Goal: Task Accomplishment & Management: Use online tool/utility

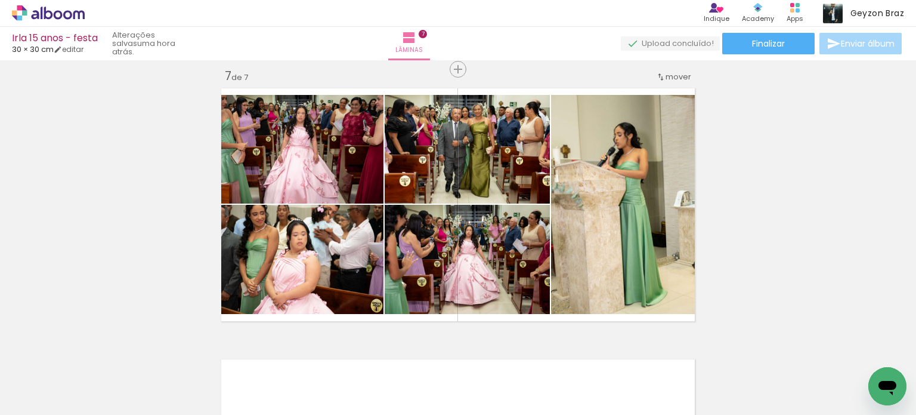
scroll to position [1640, 0]
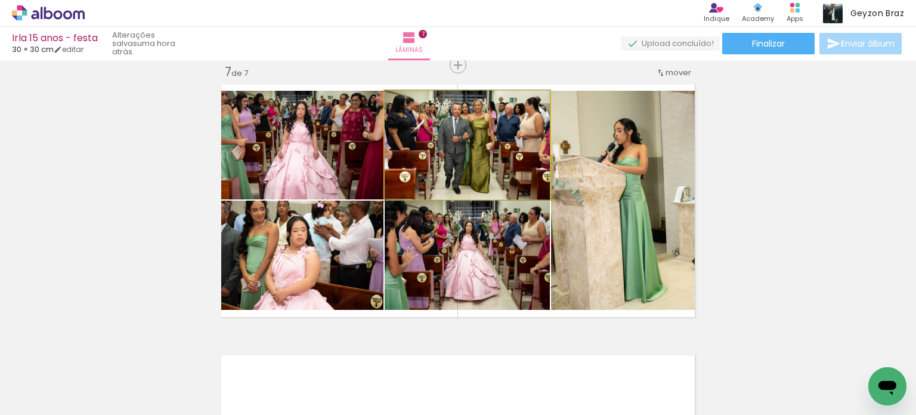
click at [475, 135] on quentale-photo at bounding box center [467, 145] width 165 height 109
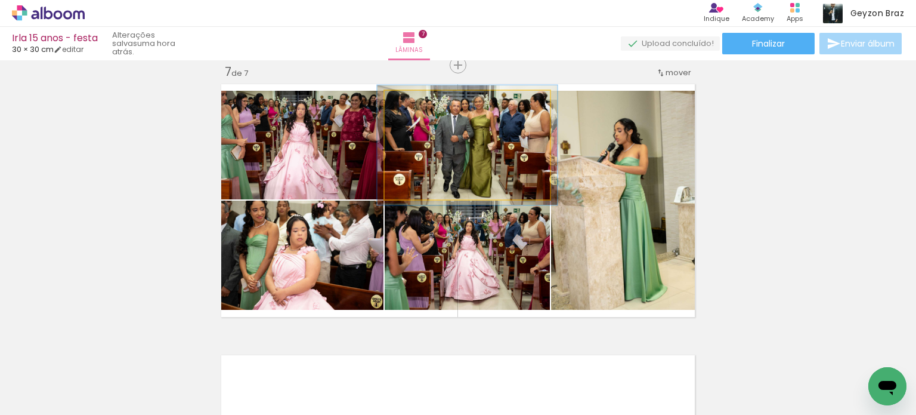
type paper-slider "109"
click at [413, 103] on div at bounding box center [416, 103] width 11 height 11
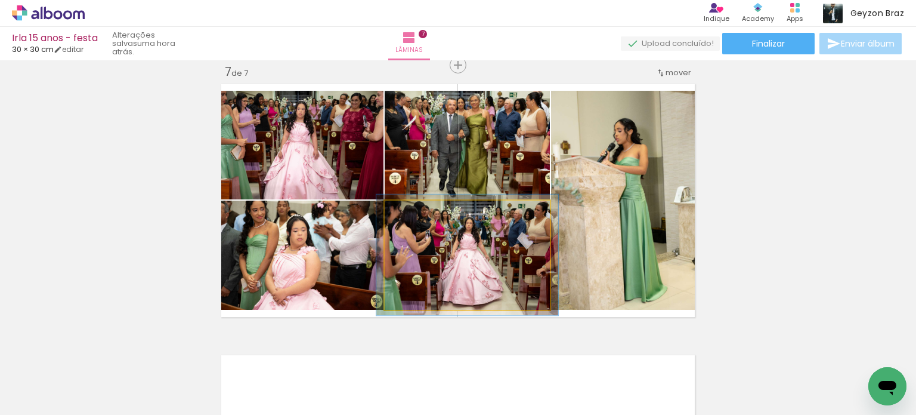
type paper-slider "110"
click at [412, 213] on div at bounding box center [417, 213] width 11 height 11
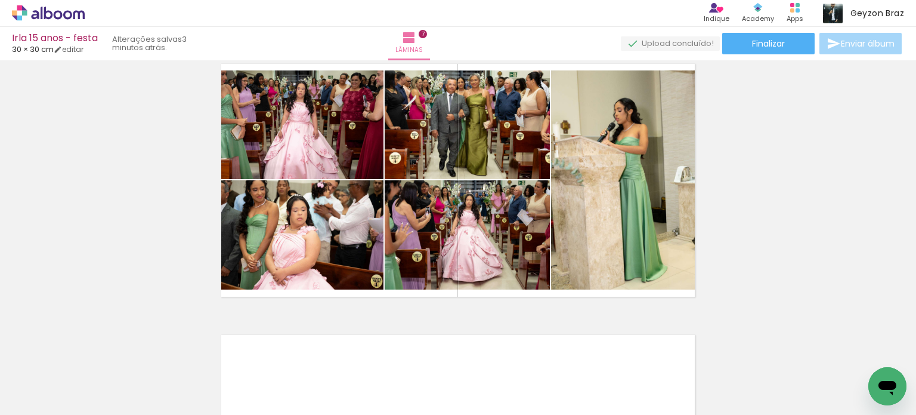
scroll to position [1670, 0]
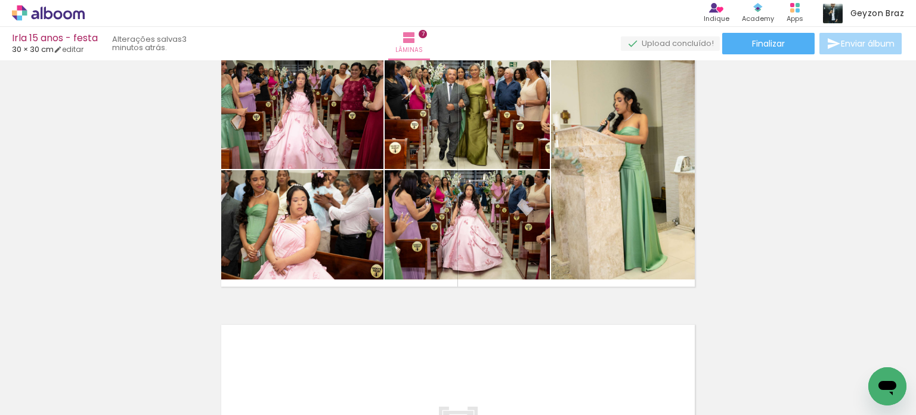
drag, startPoint x: 723, startPoint y: 251, endPoint x: 749, endPoint y: 269, distance: 31.8
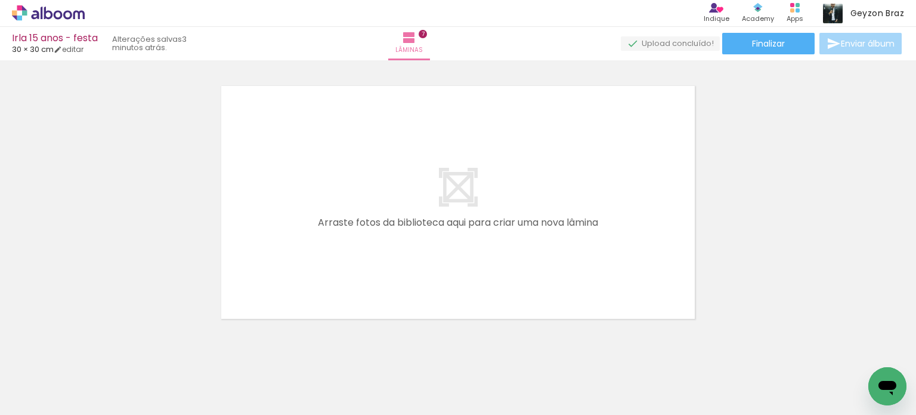
scroll to position [0, 1100]
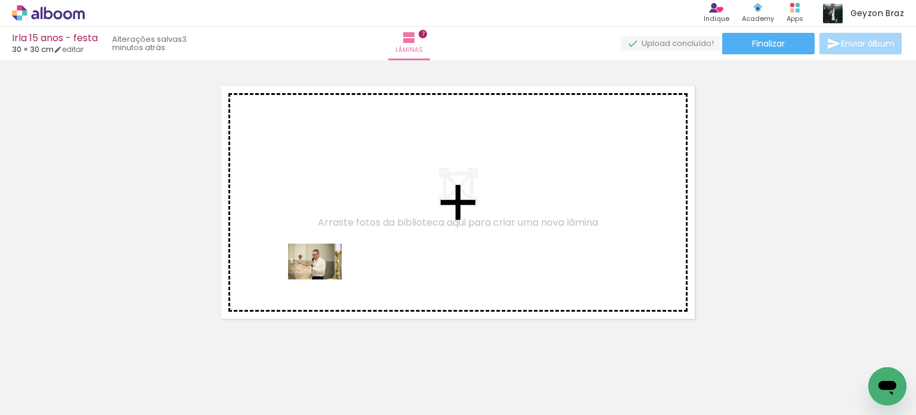
drag, startPoint x: 159, startPoint y: 373, endPoint x: 324, endPoint y: 279, distance: 189.9
click at [324, 279] on quentale-workspace at bounding box center [458, 207] width 916 height 415
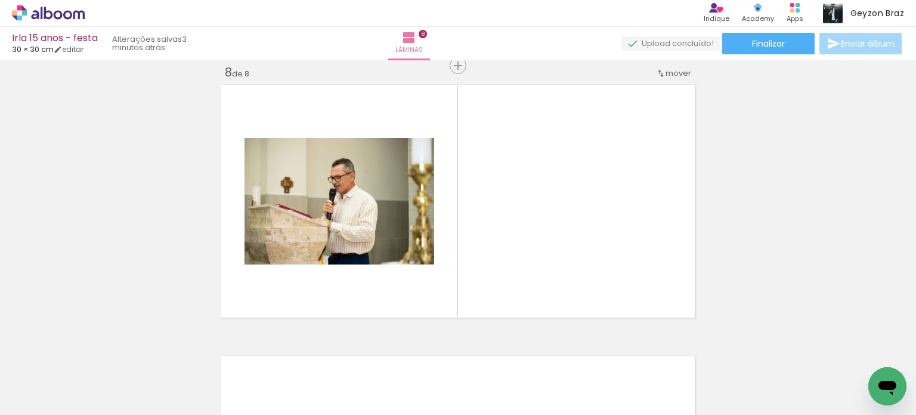
scroll to position [1911, 0]
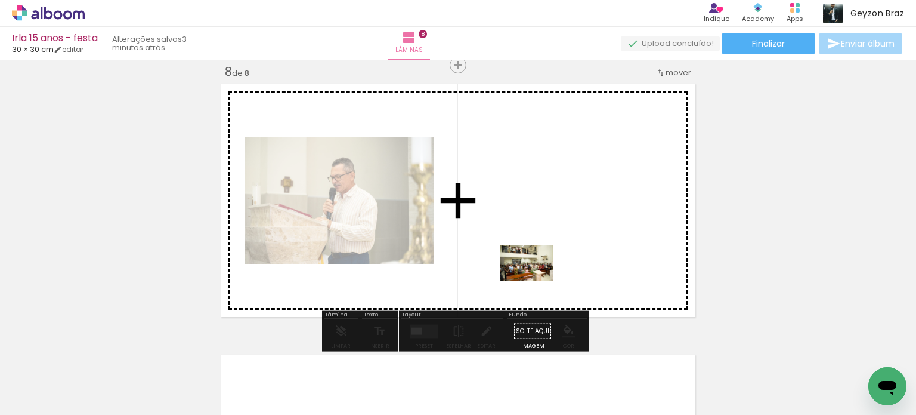
drag, startPoint x: 503, startPoint y: 384, endPoint x: 536, endPoint y: 281, distance: 107.7
click at [536, 281] on quentale-workspace at bounding box center [458, 207] width 916 height 415
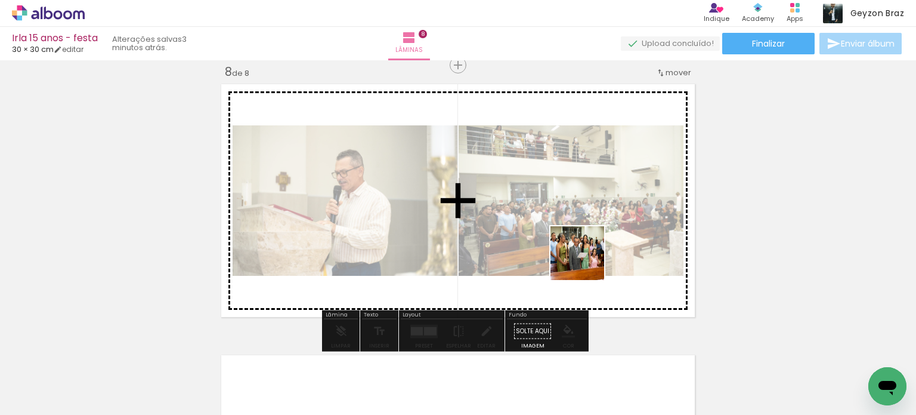
drag, startPoint x: 558, startPoint y: 376, endPoint x: 588, endPoint y: 259, distance: 120.5
click at [588, 259] on quentale-workspace at bounding box center [458, 207] width 916 height 415
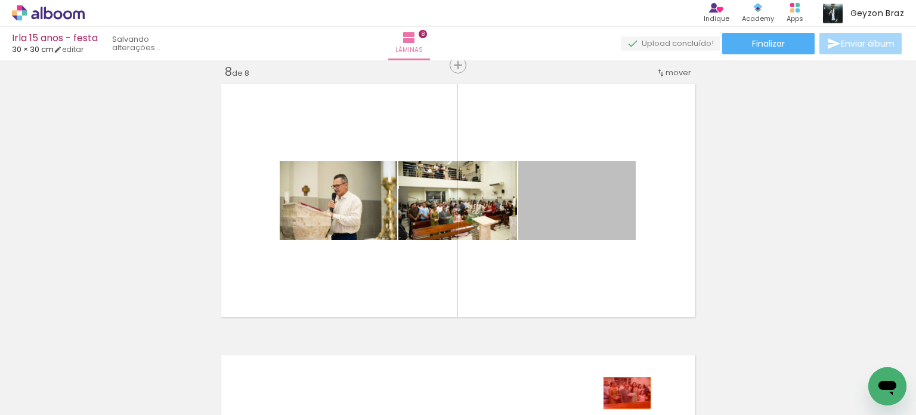
drag, startPoint x: 596, startPoint y: 190, endPoint x: 623, endPoint y: 393, distance: 204.0
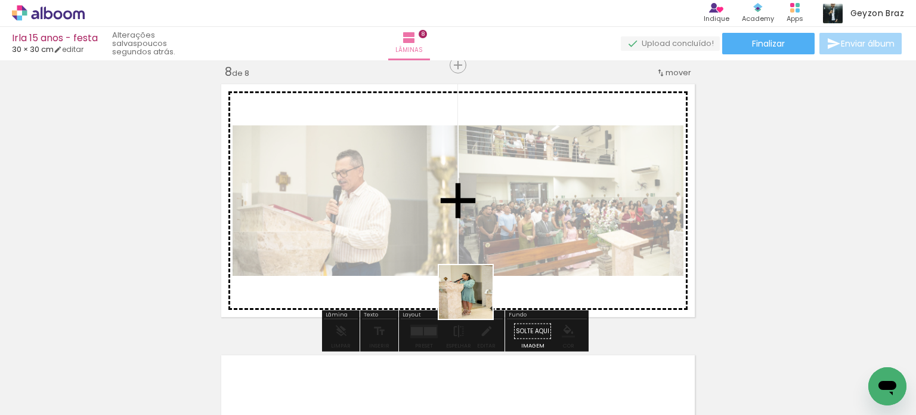
drag, startPoint x: 439, startPoint y: 354, endPoint x: 521, endPoint y: 243, distance: 138.3
click at [521, 243] on quentale-workspace at bounding box center [458, 207] width 916 height 415
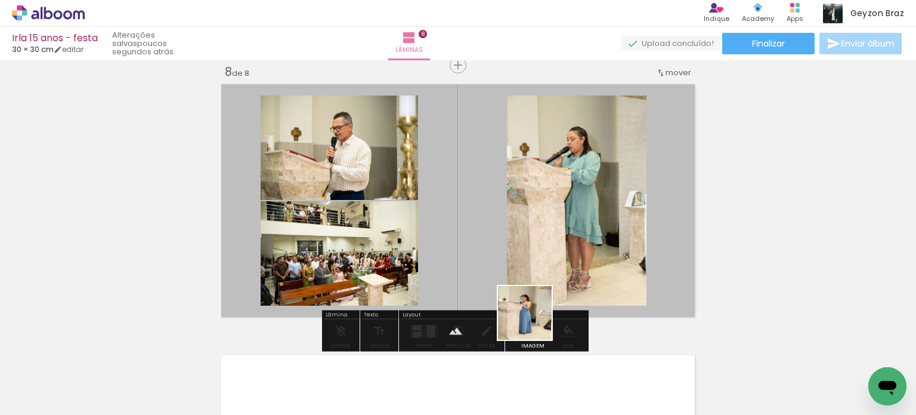
drag, startPoint x: 501, startPoint y: 372, endPoint x: 588, endPoint y: 240, distance: 157.5
click at [588, 240] on quentale-workspace at bounding box center [458, 207] width 916 height 415
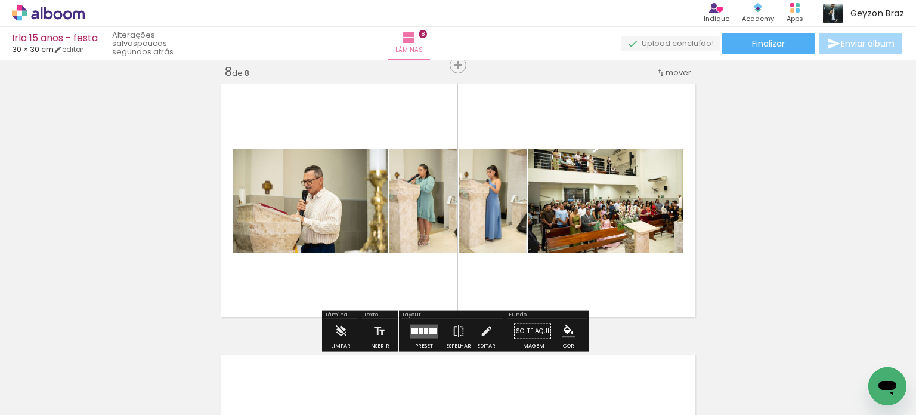
click at [424, 328] on div at bounding box center [426, 330] width 4 height 6
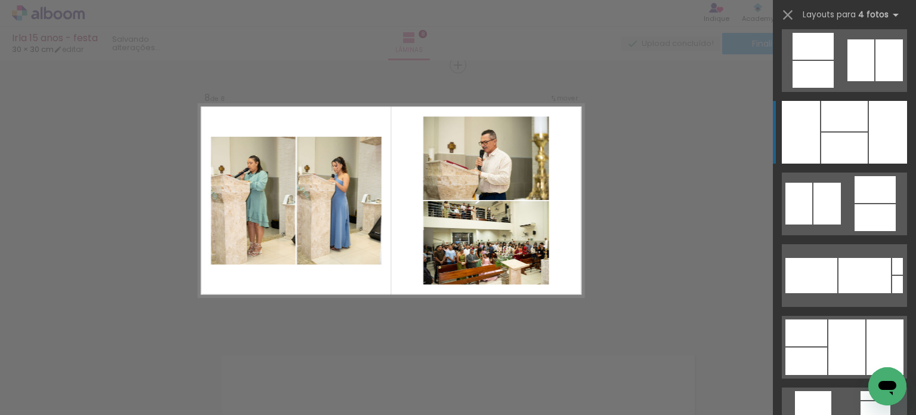
scroll to position [1491, 0]
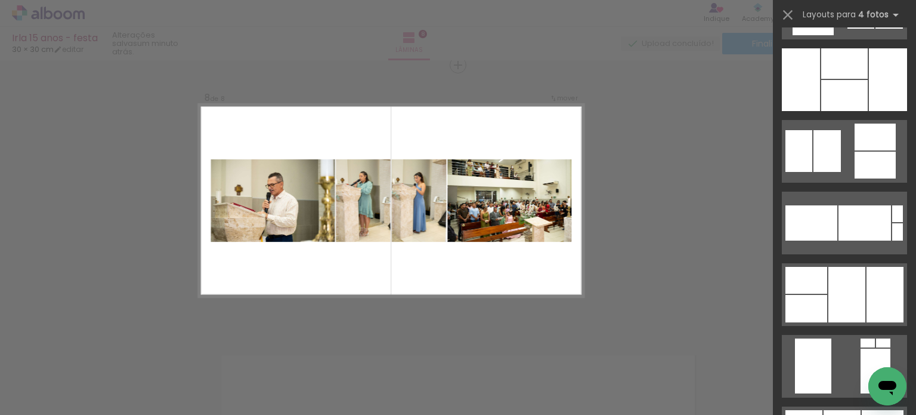
scroll to position [1432, 0]
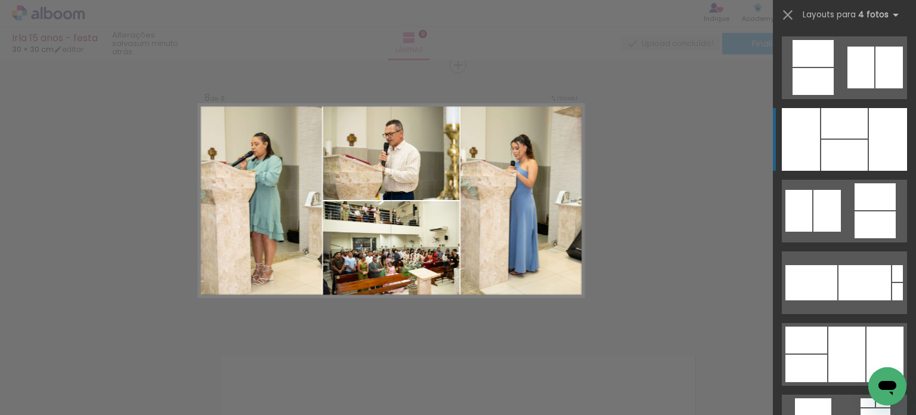
click at [871, 138] on div at bounding box center [888, 139] width 38 height 63
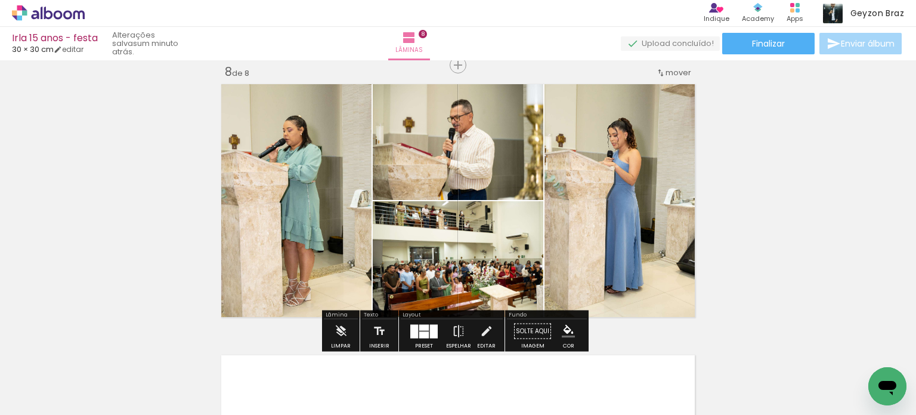
click at [610, 145] on quentale-photo at bounding box center [622, 200] width 155 height 241
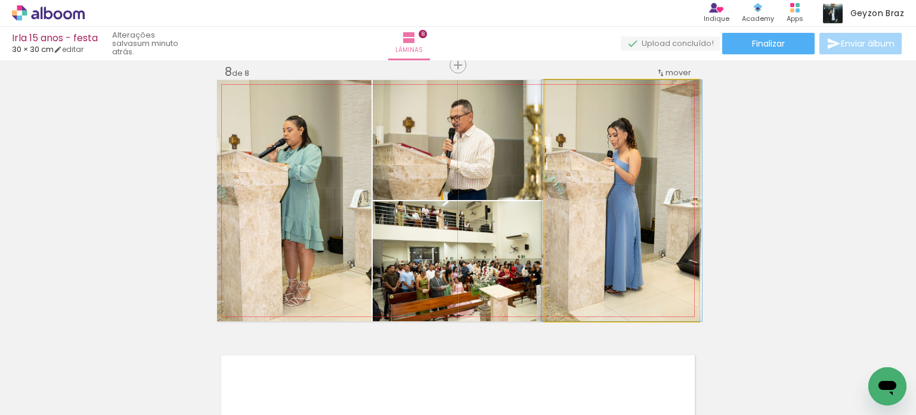
click at [611, 145] on quentale-photo at bounding box center [622, 200] width 155 height 241
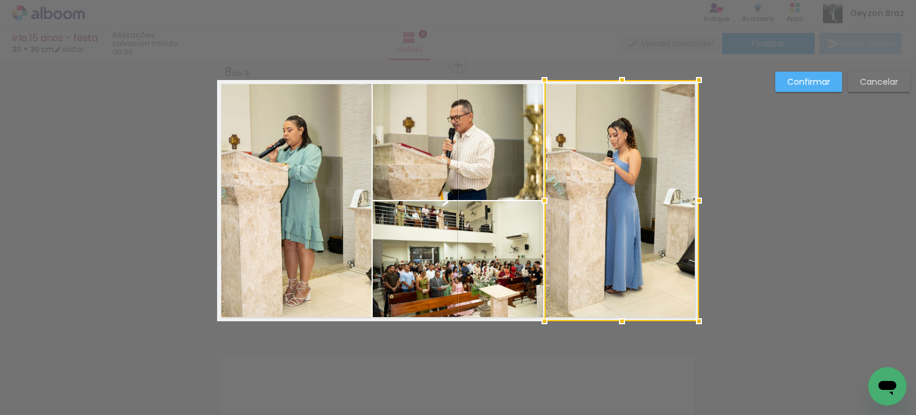
click at [472, 133] on quentale-photo at bounding box center [458, 140] width 171 height 120
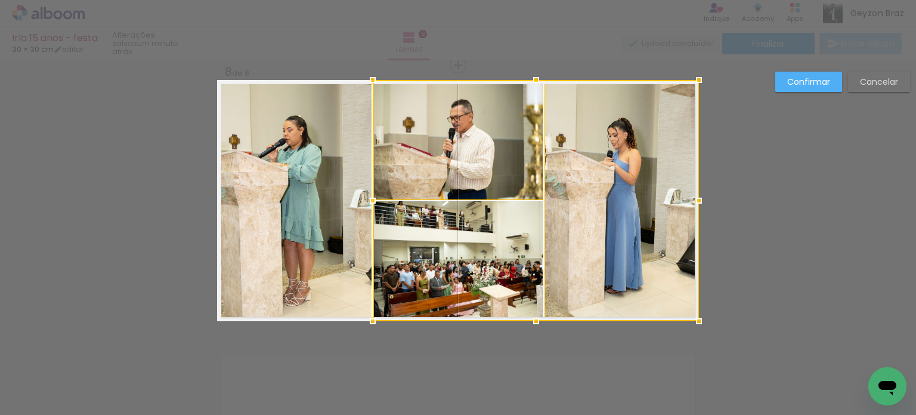
click at [451, 259] on div at bounding box center [536, 200] width 326 height 241
click at [282, 227] on quentale-photo at bounding box center [294, 200] width 155 height 241
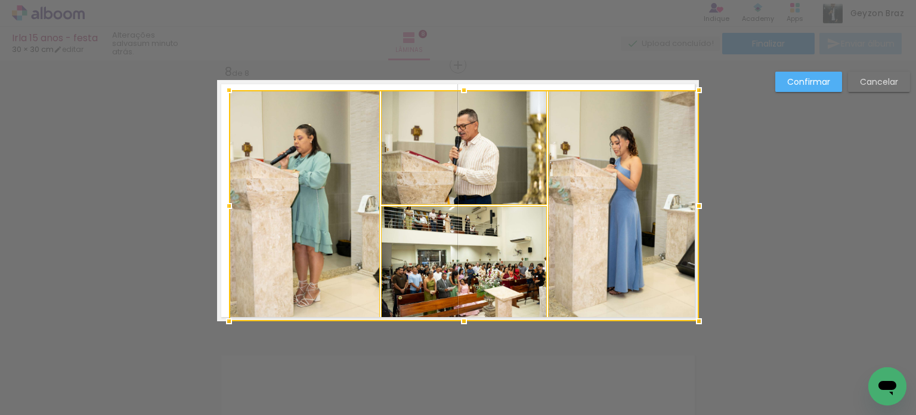
drag, startPoint x: 214, startPoint y: 79, endPoint x: 225, endPoint y: 89, distance: 15.7
click at [225, 89] on div at bounding box center [229, 90] width 24 height 24
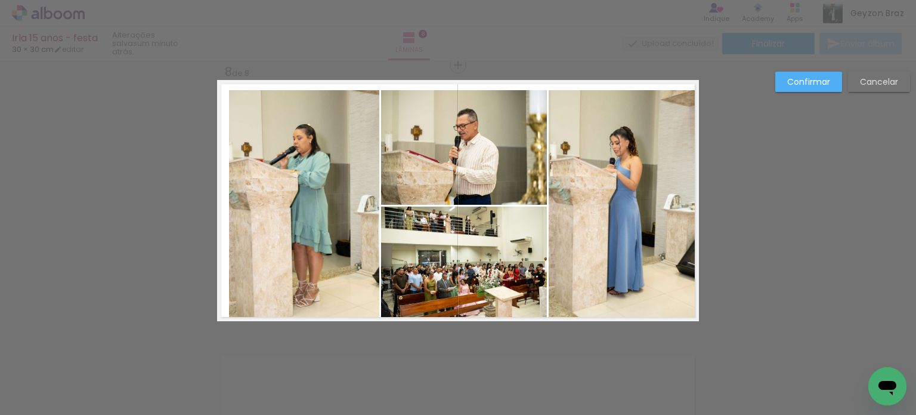
click at [317, 145] on quentale-photo at bounding box center [304, 205] width 150 height 231
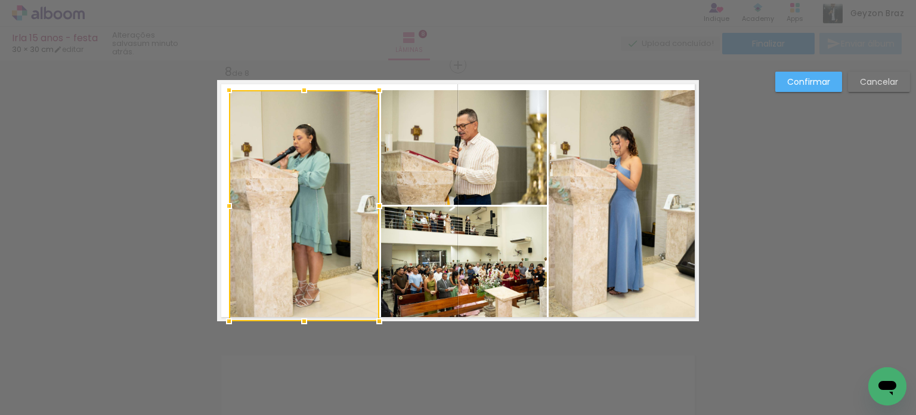
click at [332, 236] on div at bounding box center [304, 205] width 150 height 231
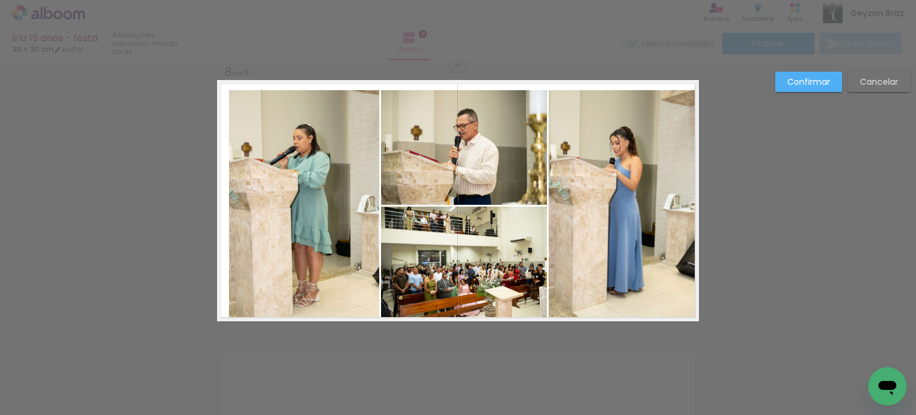
click at [327, 205] on quentale-photo at bounding box center [304, 205] width 150 height 231
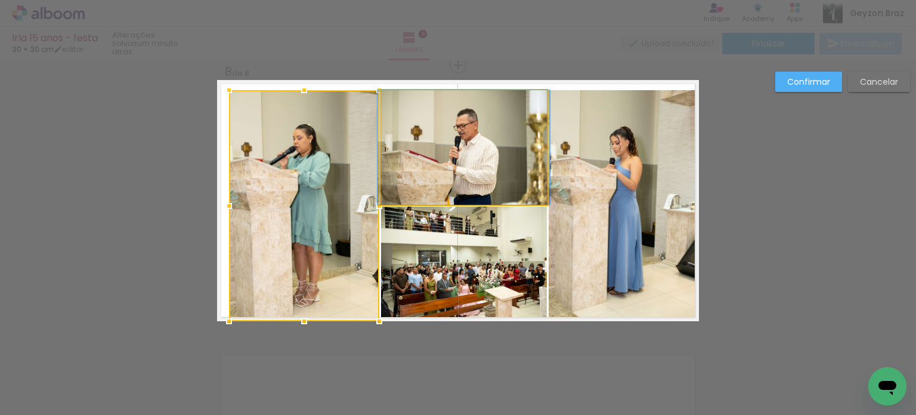
click at [461, 155] on quentale-photo at bounding box center [464, 147] width 166 height 115
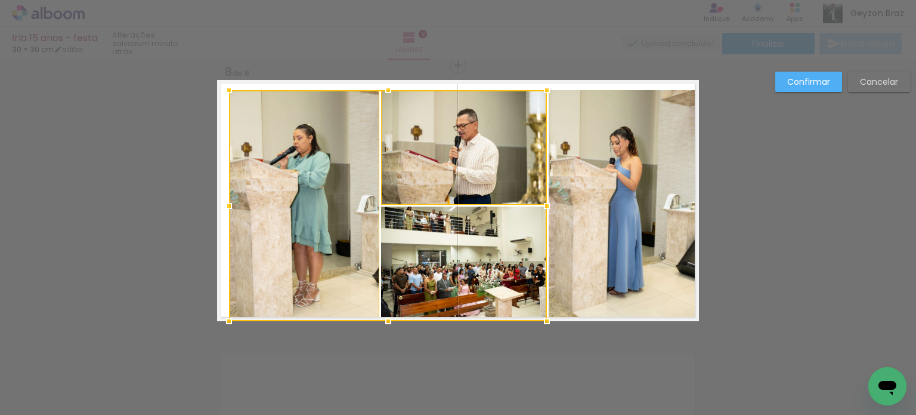
click at [435, 248] on div at bounding box center [388, 205] width 318 height 231
click at [644, 233] on quentale-photo at bounding box center [624, 205] width 150 height 231
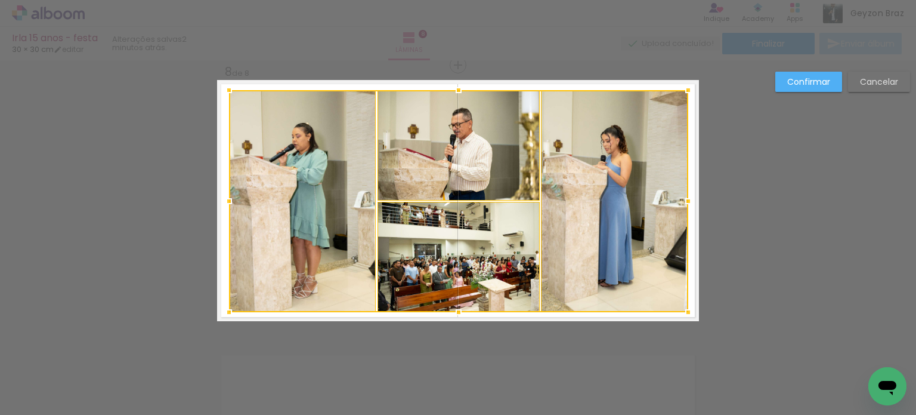
drag, startPoint x: 694, startPoint y: 320, endPoint x: 682, endPoint y: 311, distance: 14.4
click at [682, 311] on div at bounding box center [688, 312] width 24 height 24
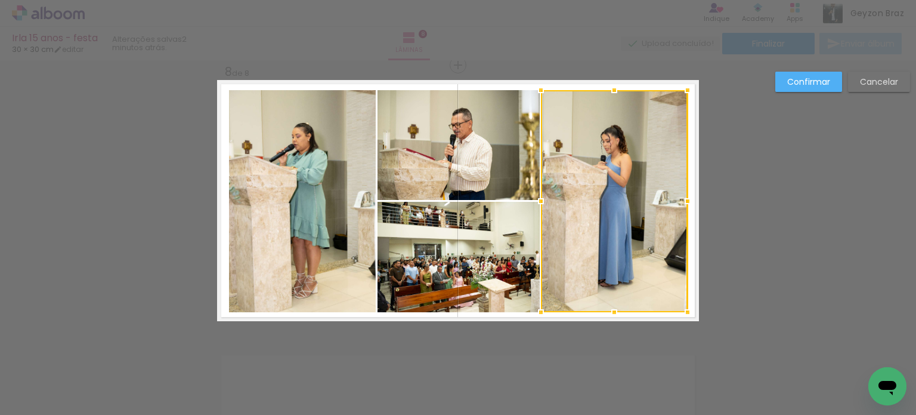
click at [616, 219] on div at bounding box center [614, 201] width 147 height 222
click at [436, 150] on quentale-photo at bounding box center [459, 145] width 162 height 110
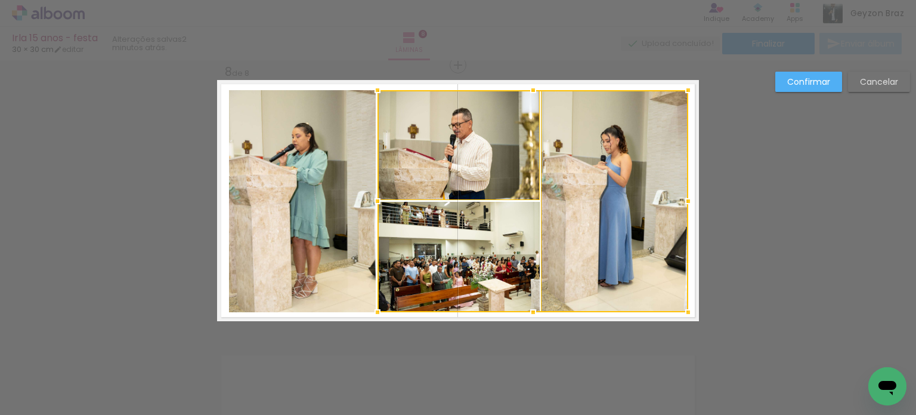
click at [430, 236] on div at bounding box center [533, 201] width 311 height 222
click at [271, 202] on quentale-photo at bounding box center [302, 201] width 147 height 222
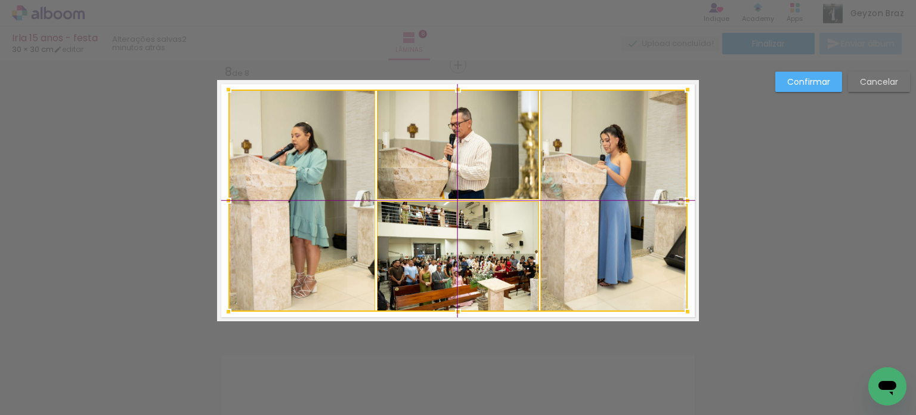
click at [425, 206] on div at bounding box center [457, 200] width 459 height 222
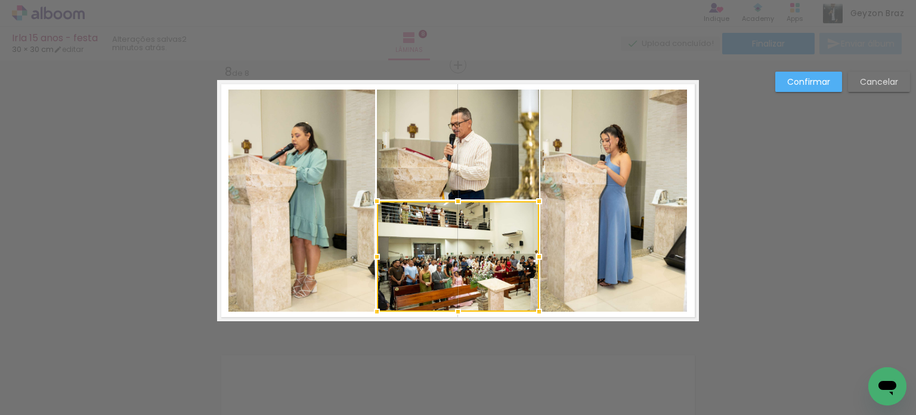
click at [0, 0] on slot "Confirmar" at bounding box center [0, 0] width 0 height 0
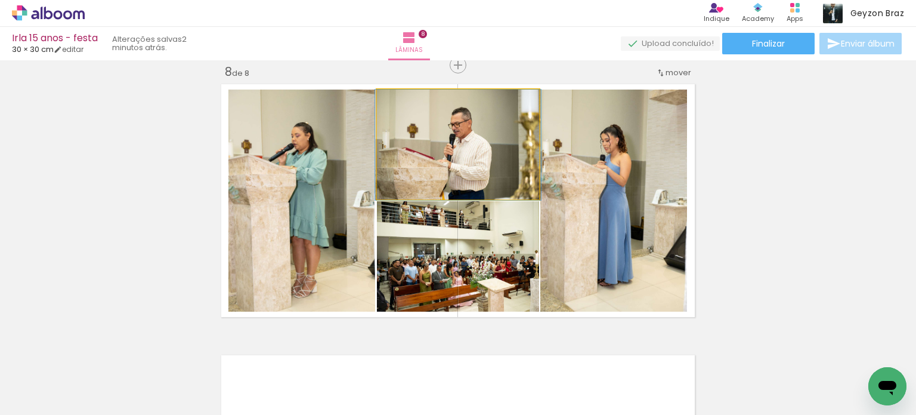
click at [481, 146] on quentale-photo at bounding box center [458, 144] width 162 height 110
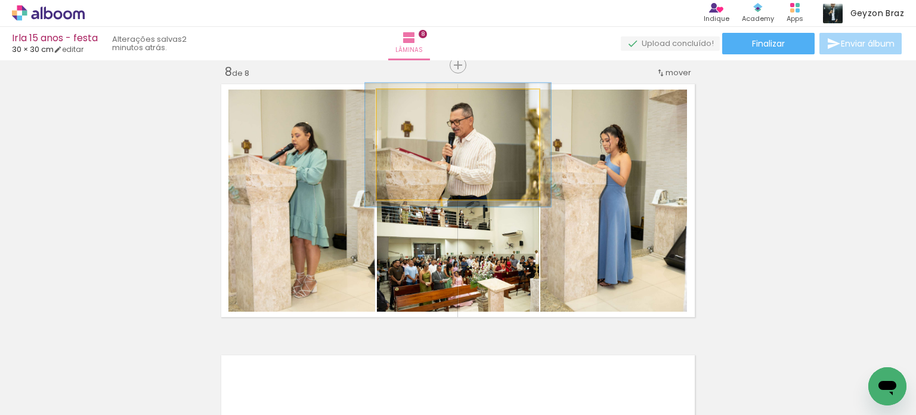
type paper-slider "112"
click at [410, 100] on div at bounding box center [409, 101] width 19 height 19
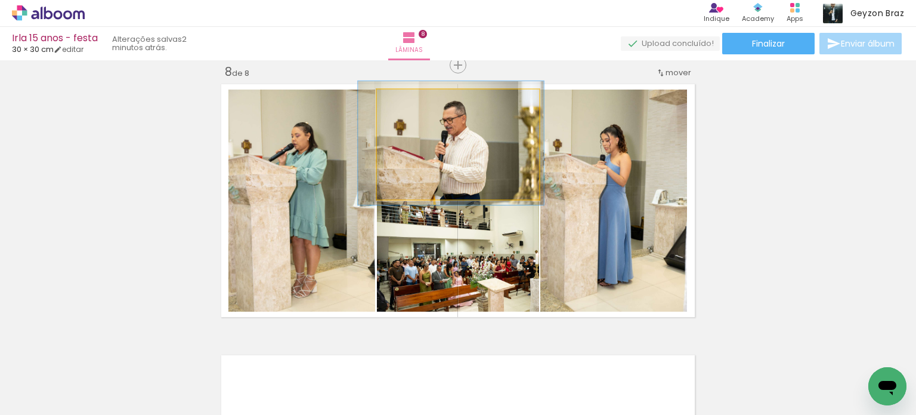
drag, startPoint x: 472, startPoint y: 152, endPoint x: 465, endPoint y: 150, distance: 7.4
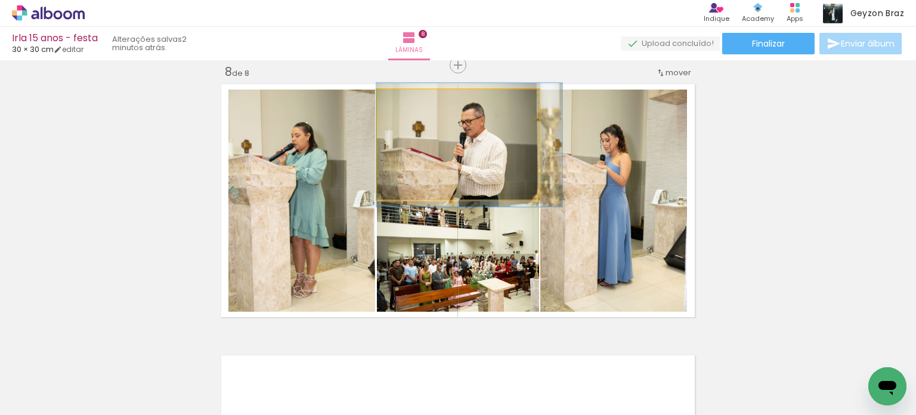
drag, startPoint x: 458, startPoint y: 129, endPoint x: 483, endPoint y: 131, distance: 25.7
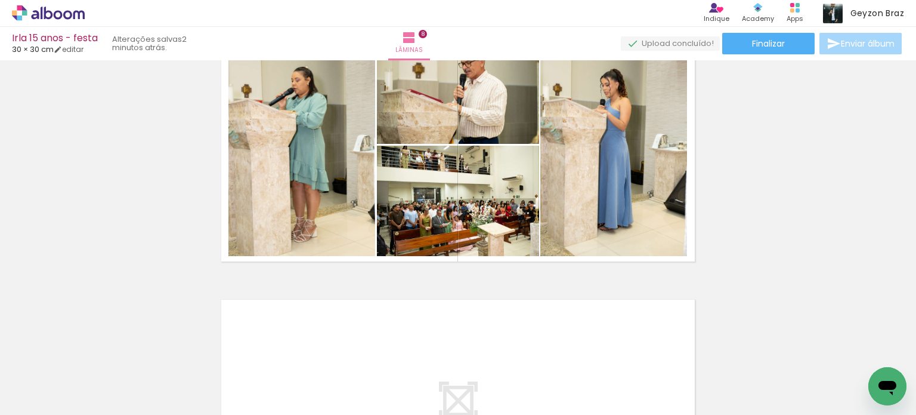
scroll to position [1970, 0]
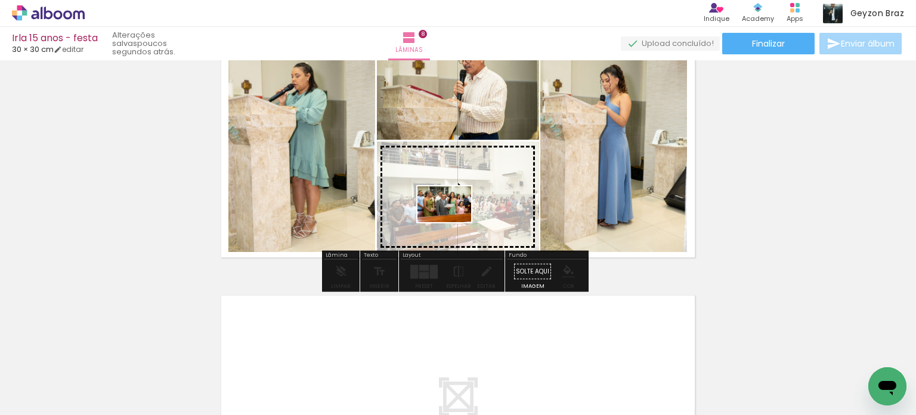
drag, startPoint x: 314, startPoint y: 374, endPoint x: 453, endPoint y: 222, distance: 206.1
click at [453, 222] on quentale-workspace at bounding box center [458, 207] width 916 height 415
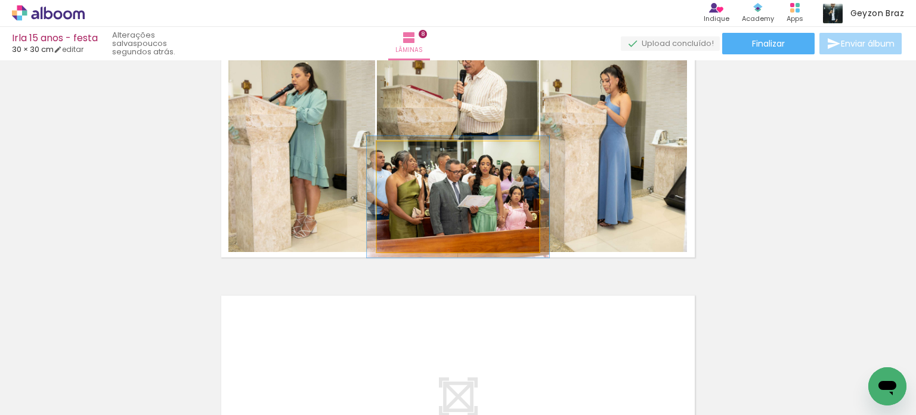
type paper-slider "110"
click at [408, 153] on div at bounding box center [409, 153] width 19 height 19
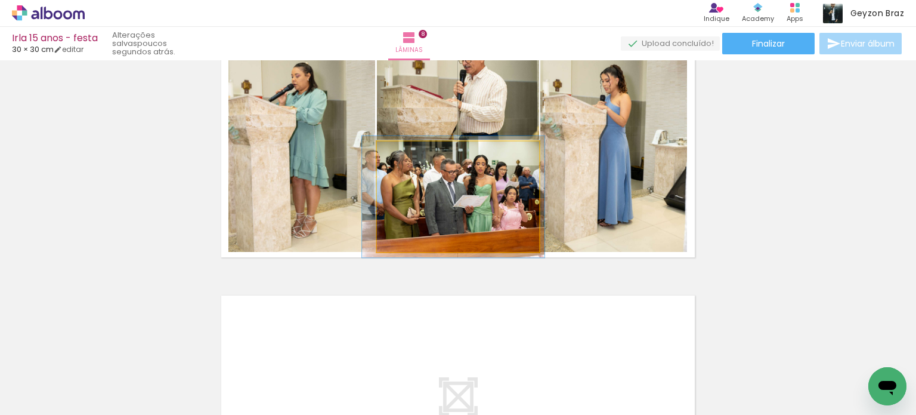
click at [482, 190] on quentale-photo at bounding box center [458, 196] width 162 height 110
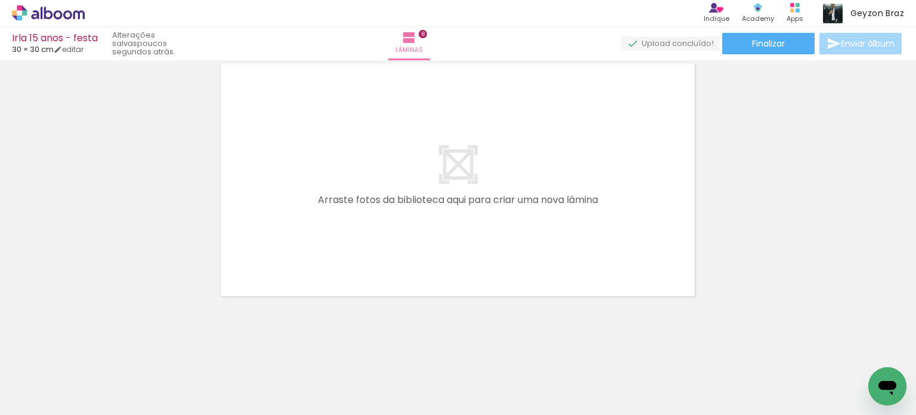
scroll to position [2204, 0]
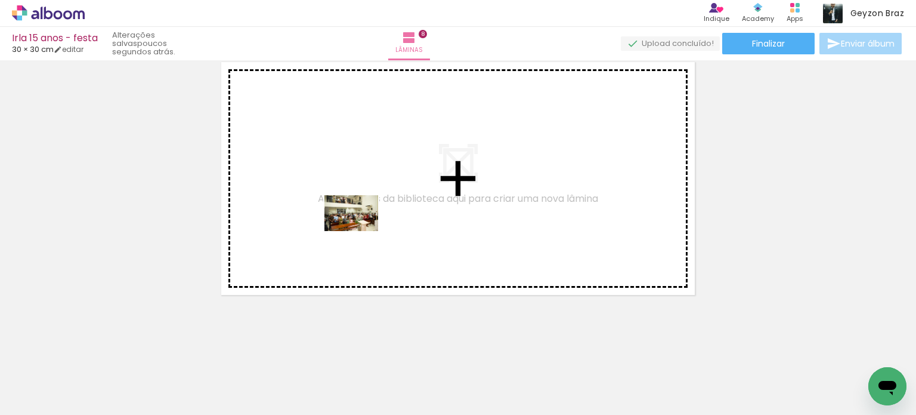
drag, startPoint x: 256, startPoint y: 363, endPoint x: 360, endPoint y: 231, distance: 168.2
click at [360, 231] on quentale-workspace at bounding box center [458, 207] width 916 height 415
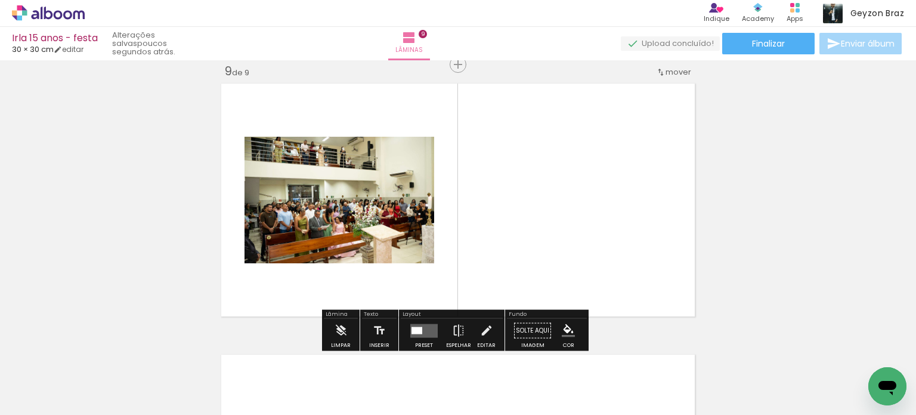
scroll to position [2182, 0]
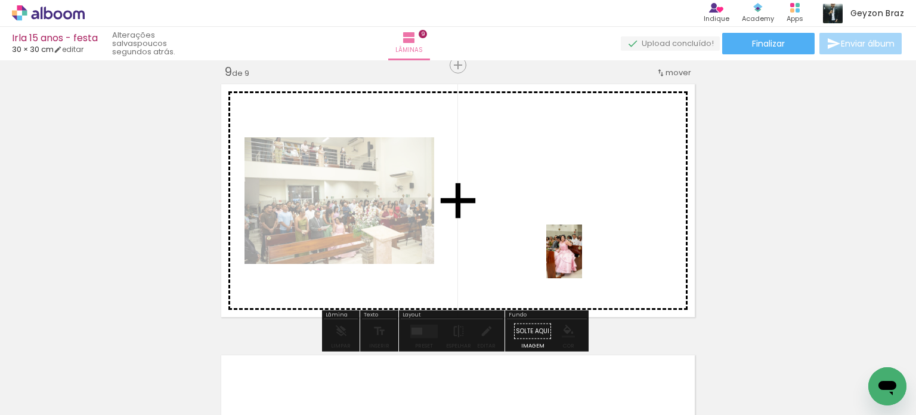
drag, startPoint x: 452, startPoint y: 381, endPoint x: 582, endPoint y: 260, distance: 177.7
click at [582, 260] on quentale-workspace at bounding box center [458, 207] width 916 height 415
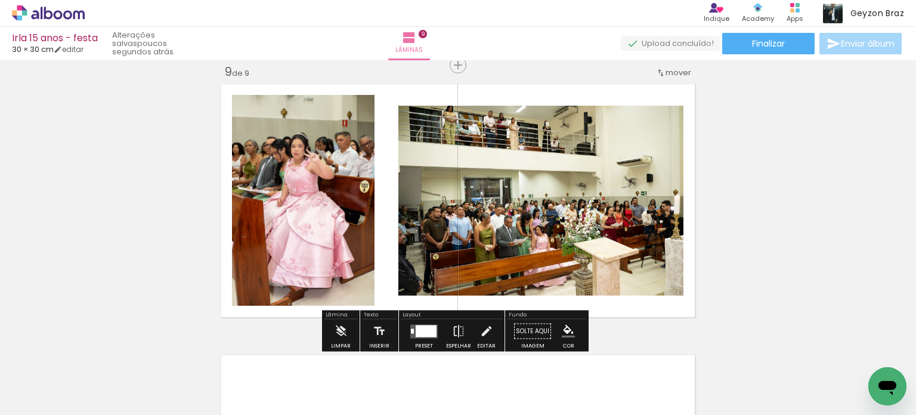
click at [418, 326] on div at bounding box center [426, 331] width 21 height 12
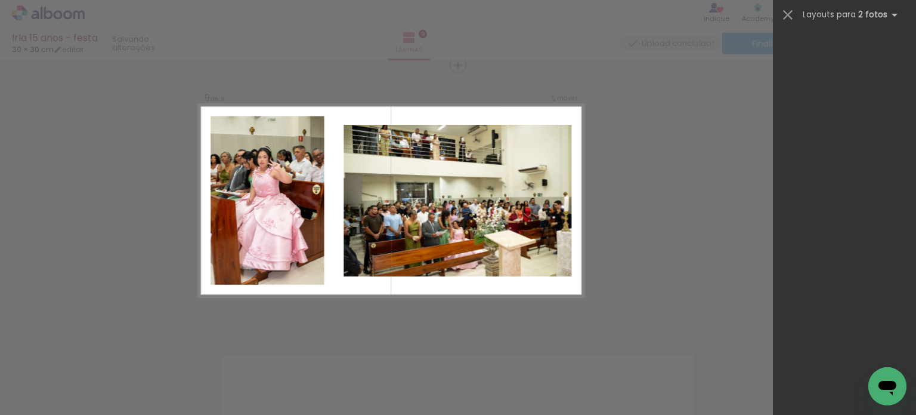
scroll to position [0, 0]
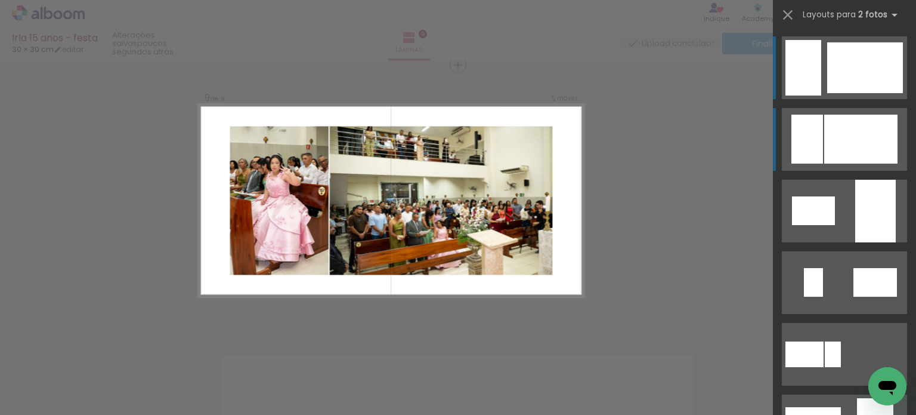
click at [878, 128] on div at bounding box center [860, 139] width 73 height 49
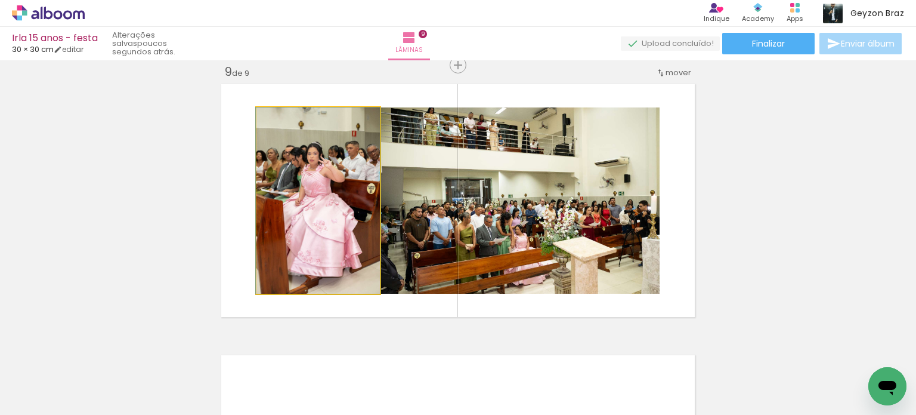
click at [327, 187] on quentale-photo at bounding box center [318, 200] width 123 height 186
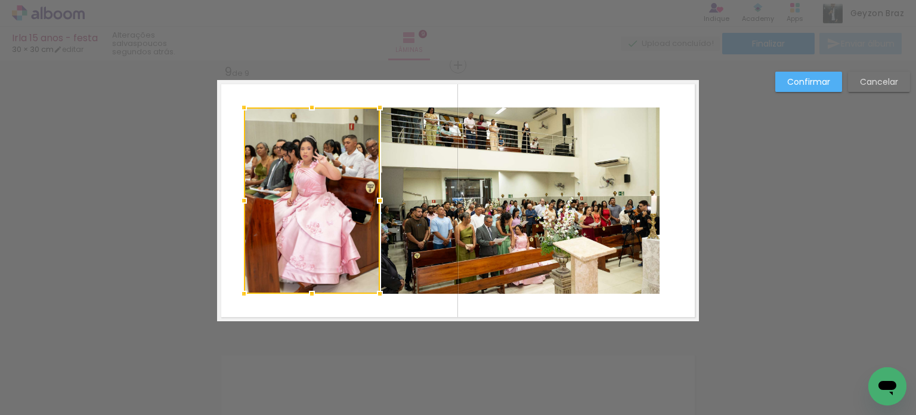
drag, startPoint x: 249, startPoint y: 197, endPoint x: 239, endPoint y: 199, distance: 10.8
click at [239, 199] on div at bounding box center [244, 201] width 24 height 24
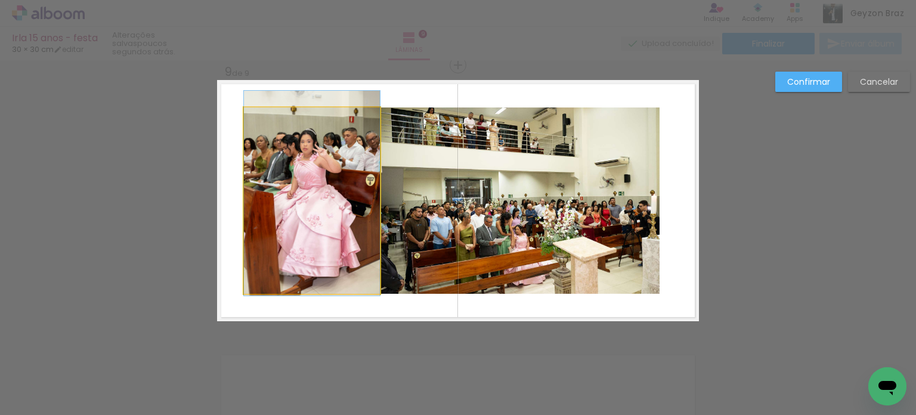
drag, startPoint x: 317, startPoint y: 174, endPoint x: 322, endPoint y: 166, distance: 8.3
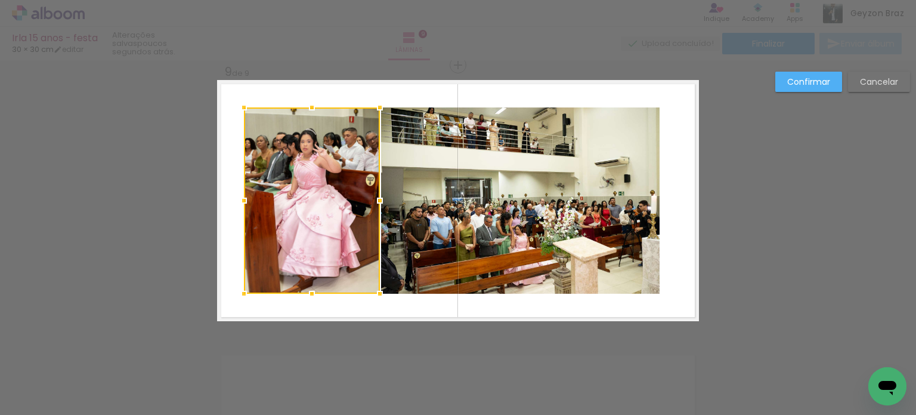
click at [456, 162] on quentale-photo at bounding box center [520, 200] width 279 height 186
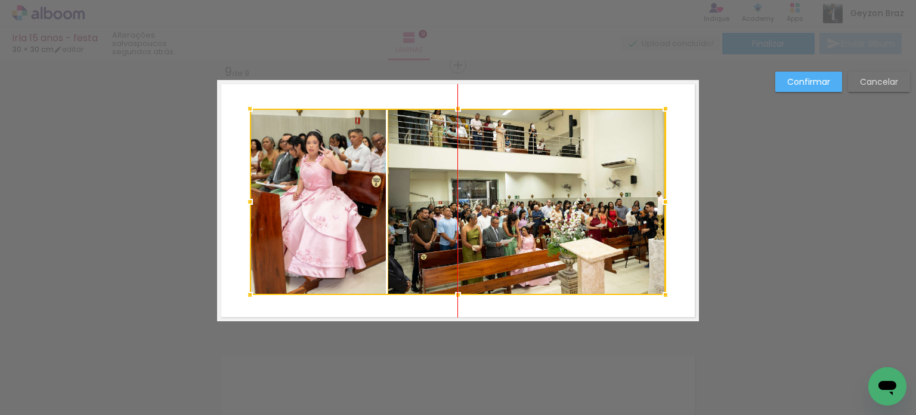
drag, startPoint x: 484, startPoint y: 175, endPoint x: 491, endPoint y: 176, distance: 6.7
click at [491, 176] on div at bounding box center [458, 202] width 416 height 186
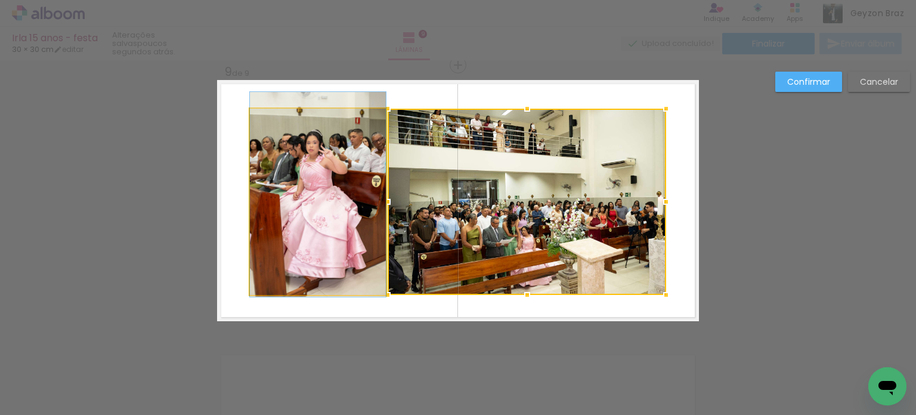
click at [344, 171] on quentale-photo at bounding box center [318, 202] width 136 height 186
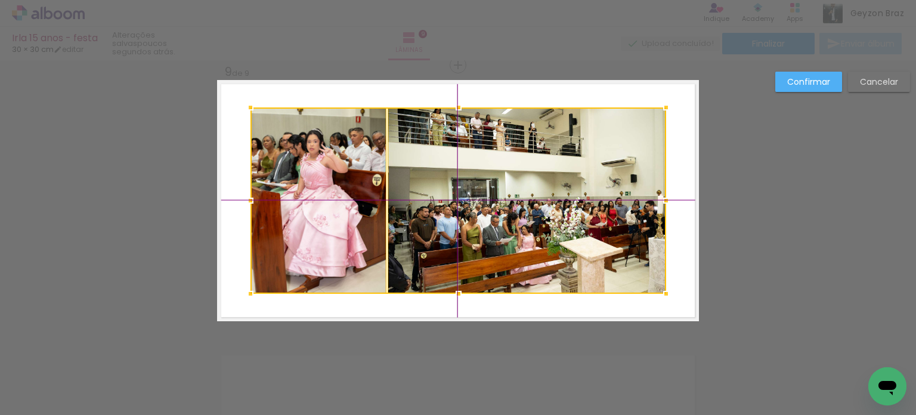
drag, startPoint x: 495, startPoint y: 186, endPoint x: 500, endPoint y: 183, distance: 6.1
click at [500, 183] on div at bounding box center [459, 200] width 416 height 186
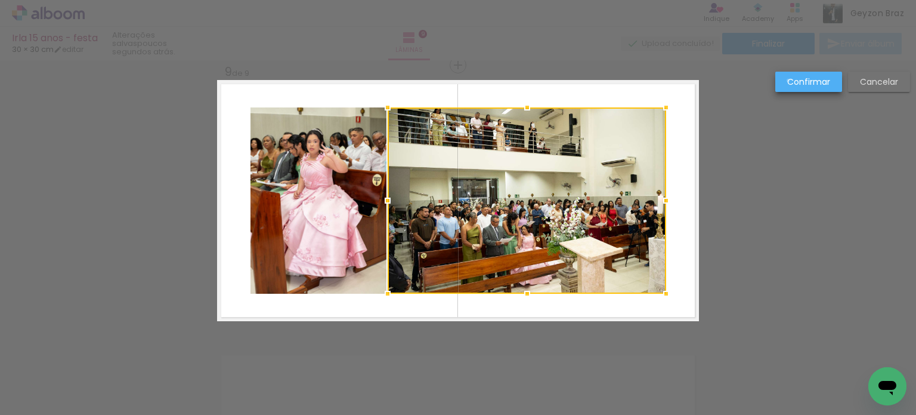
click at [0, 0] on slot "Confirmar" at bounding box center [0, 0] width 0 height 0
